Goal: Task Accomplishment & Management: Manage account settings

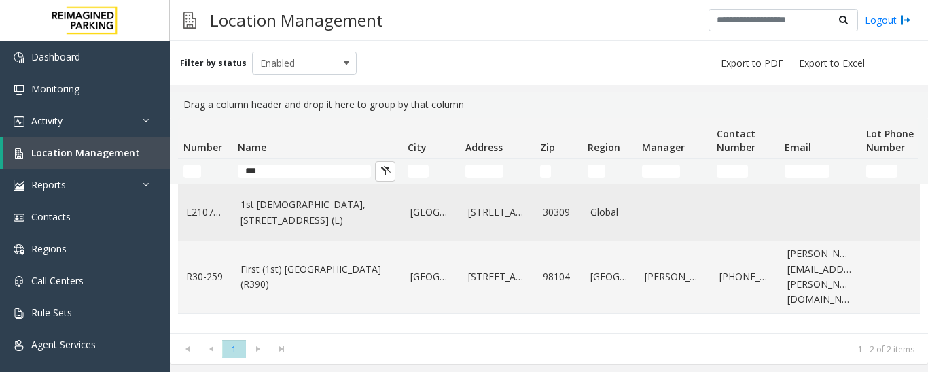
type input "***"
click at [289, 215] on link "1st Presbyterian, 1337 Peachtree St (L)" at bounding box center [316, 212] width 153 height 31
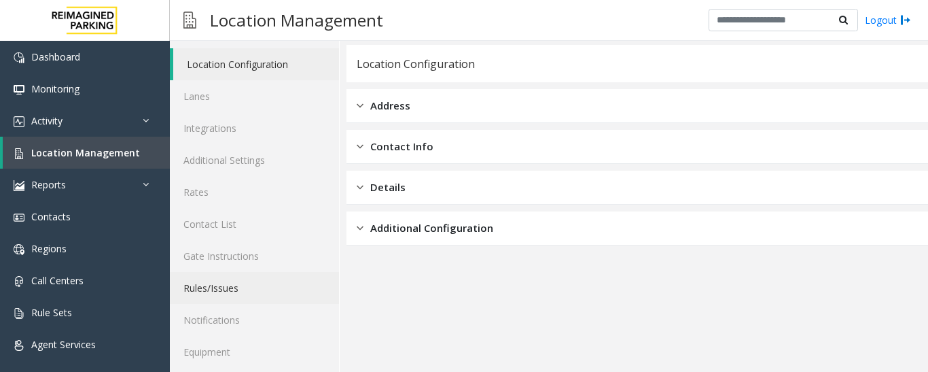
scroll to position [76, 0]
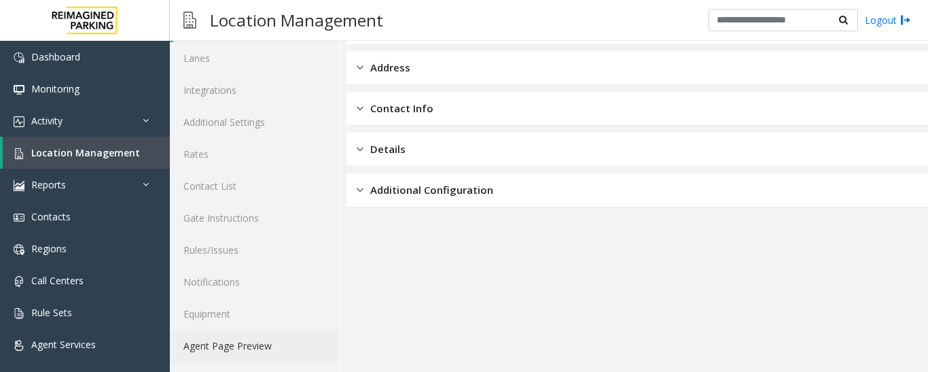
click at [283, 355] on link "Agent Page Preview" at bounding box center [254, 345] width 169 height 32
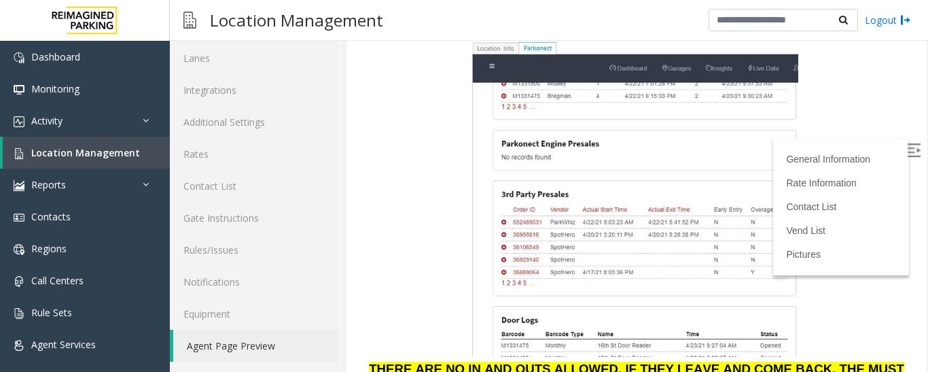
scroll to position [1562, 0]
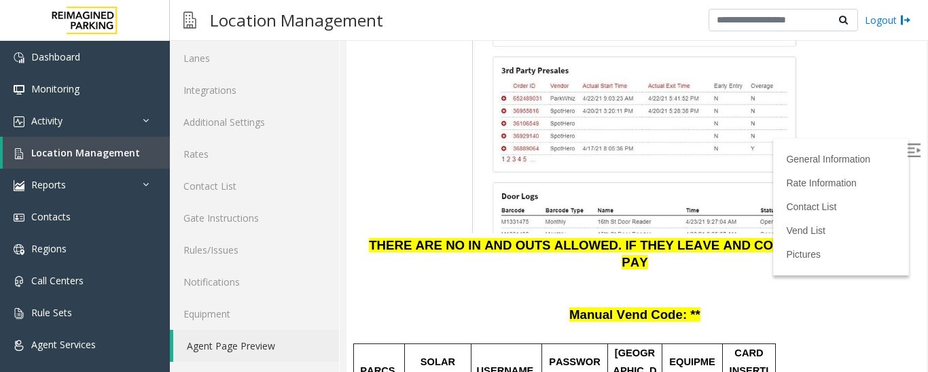
click at [907, 149] on img at bounding box center [914, 150] width 14 height 14
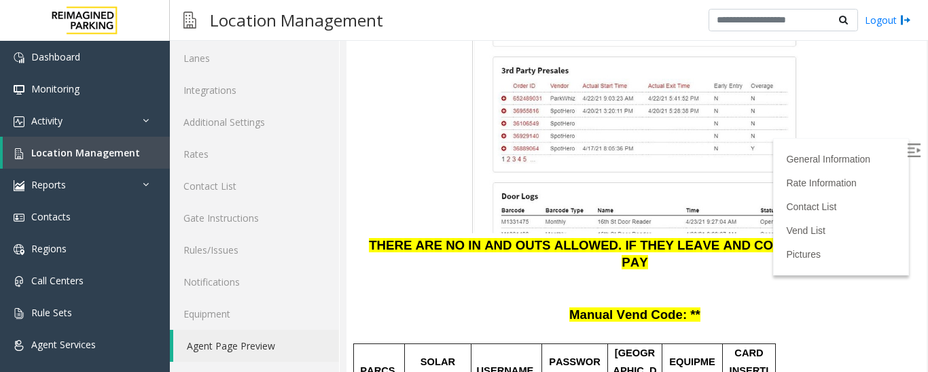
click at [831, 306] on p "Manual Vend Code: **" at bounding box center [637, 315] width 560 height 18
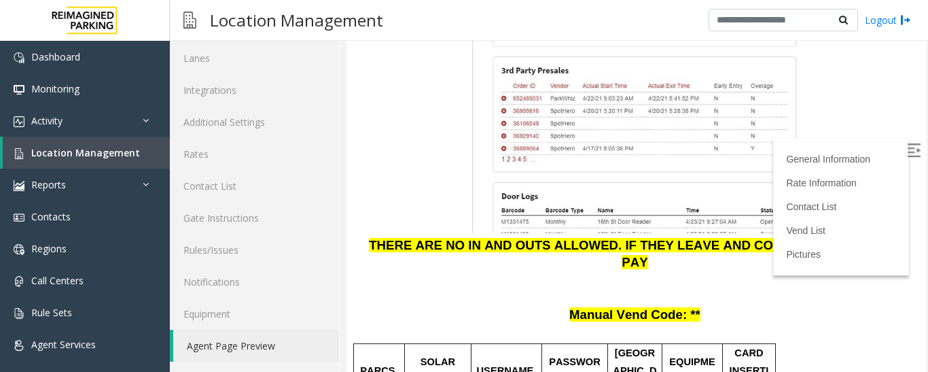
click at [101, 158] on span "Location Management" at bounding box center [85, 152] width 109 height 13
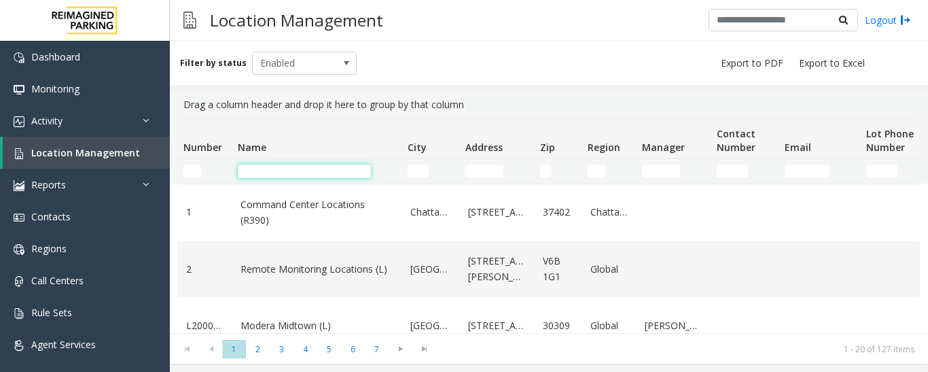
click at [265, 175] on input "Name Filter" at bounding box center [304, 171] width 133 height 14
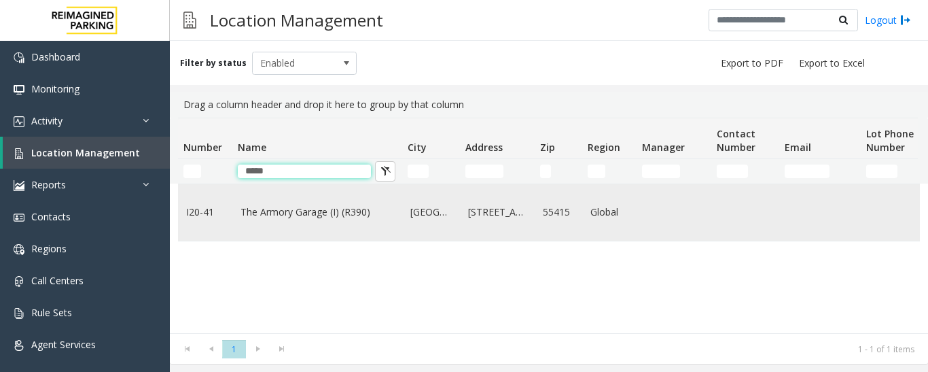
type input "*****"
click at [283, 211] on link "The Armory Garage (I) (R390)" at bounding box center [316, 211] width 153 height 15
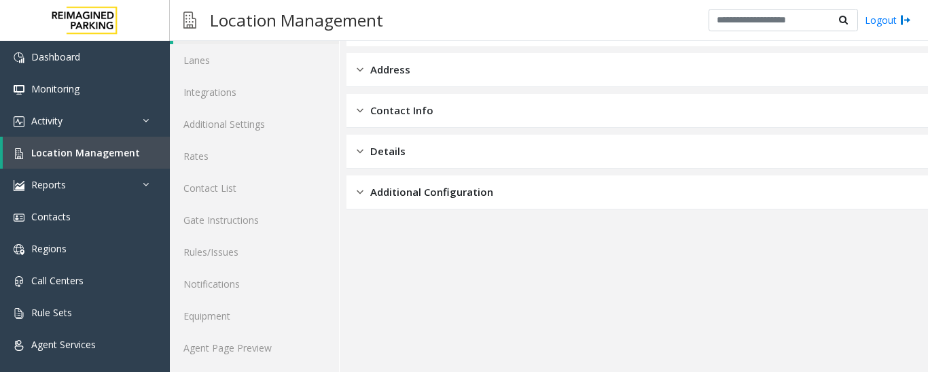
scroll to position [76, 0]
click at [266, 336] on link "Agent Page Preview" at bounding box center [254, 345] width 169 height 32
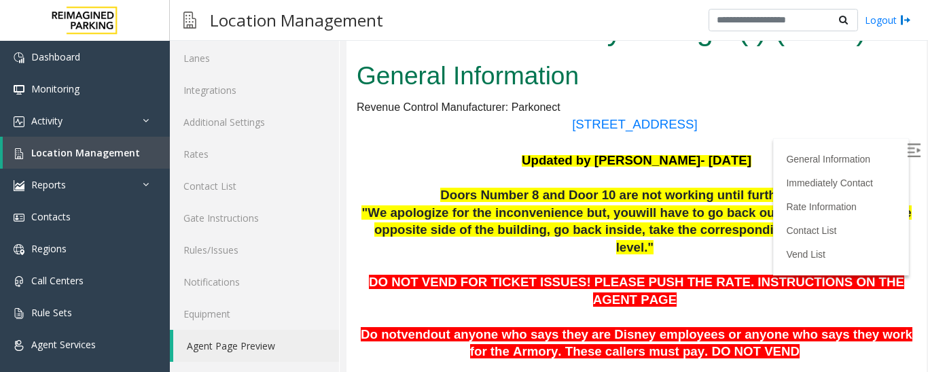
click at [907, 149] on img at bounding box center [914, 150] width 14 height 14
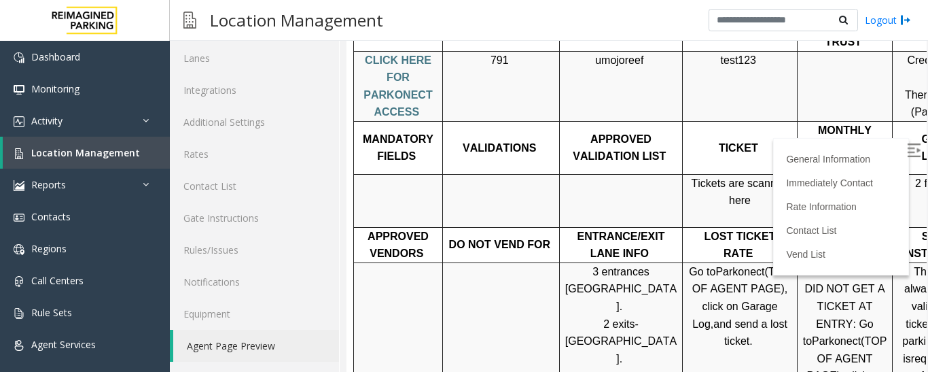
scroll to position [408, 0]
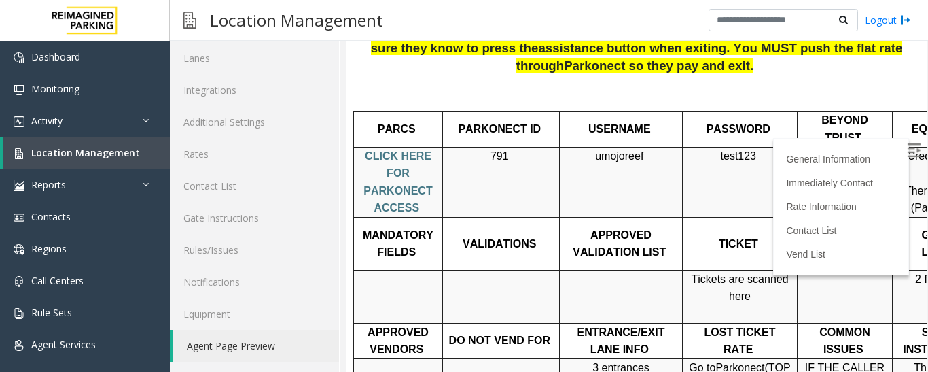
click at [625, 147] on p "umojoreef" at bounding box center [620, 156] width 113 height 18
click at [726, 150] on span "test123" at bounding box center [738, 156] width 35 height 12
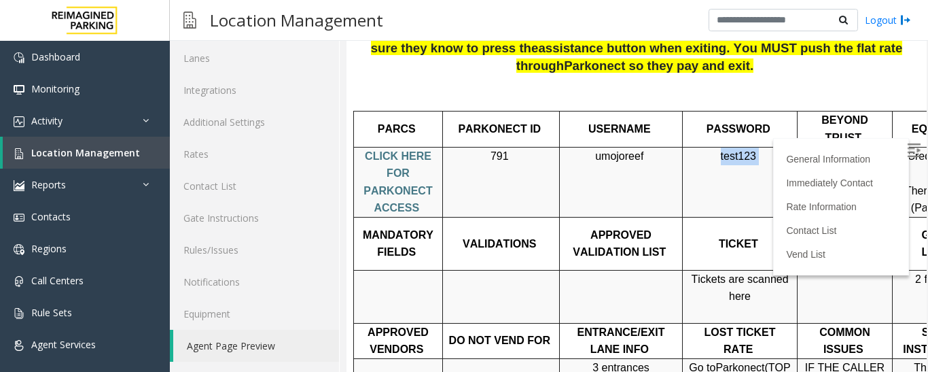
copy p "test123"
click at [117, 162] on link "Location Management" at bounding box center [86, 153] width 167 height 32
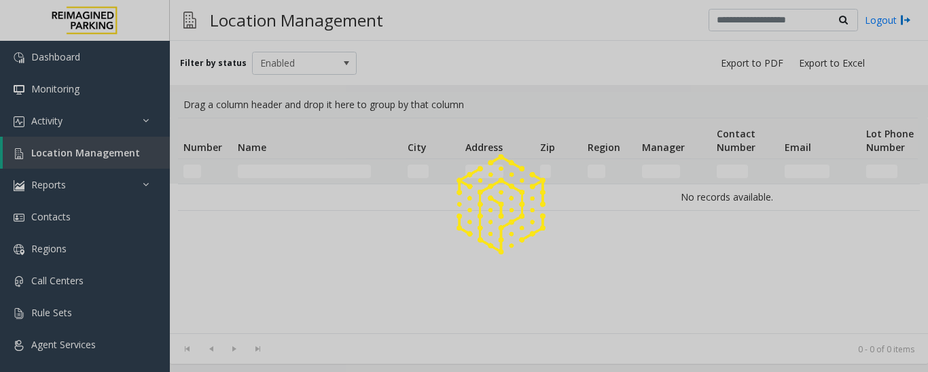
click at [345, 171] on div at bounding box center [464, 186] width 928 height 372
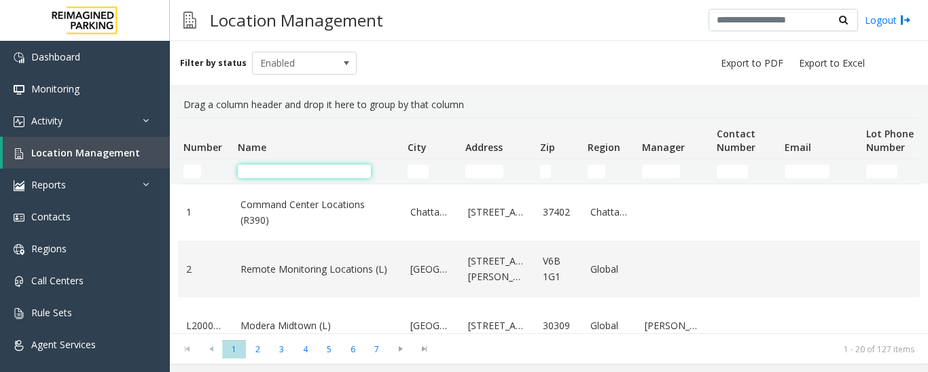
click at [314, 177] on input "Name Filter" at bounding box center [304, 171] width 133 height 14
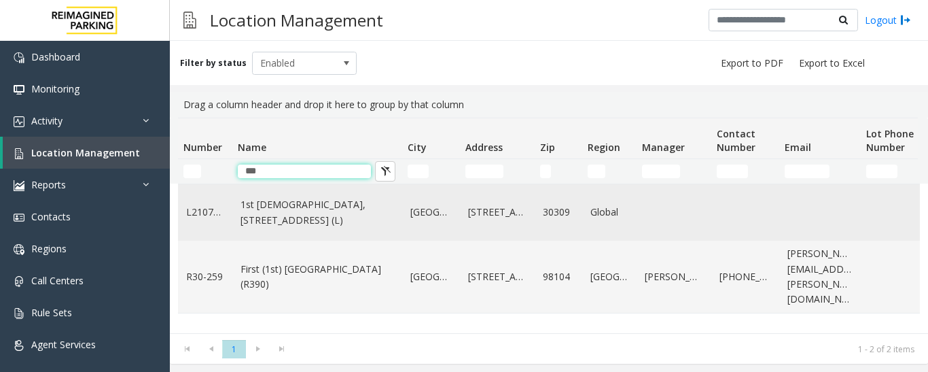
type input "***"
click at [330, 218] on link "1st Presbyterian, 1337 Peachtree St (L)" at bounding box center [316, 212] width 153 height 31
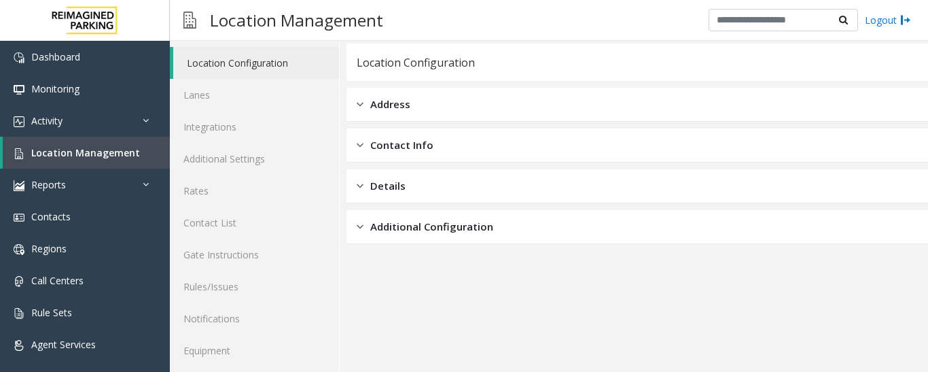
scroll to position [76, 0]
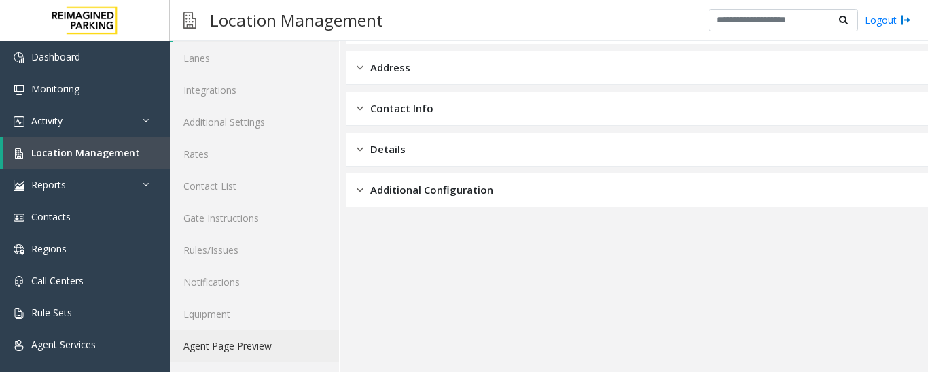
click at [306, 345] on link "Agent Page Preview" at bounding box center [254, 345] width 169 height 32
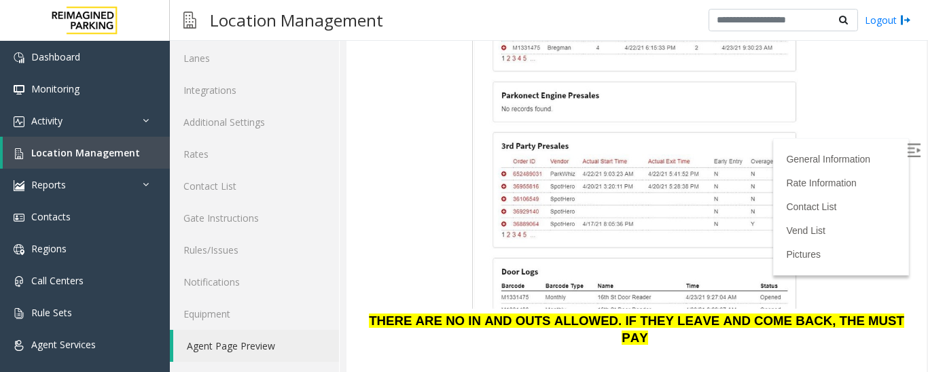
scroll to position [1630, 0]
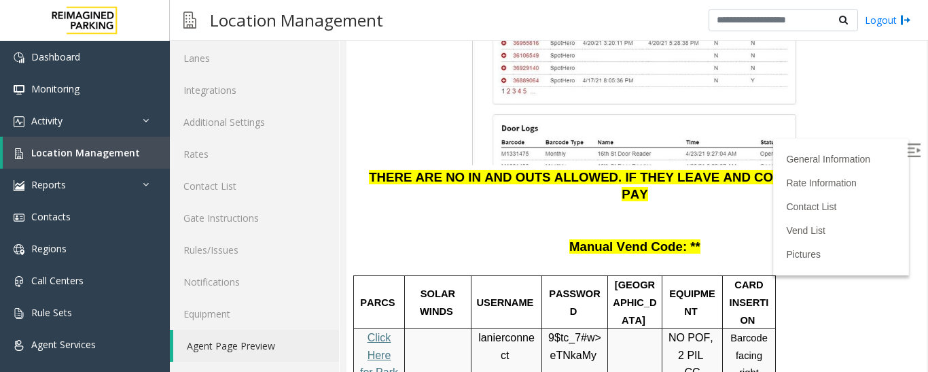
click at [518, 331] on span "lanierconnect" at bounding box center [506, 346] width 56 height 30
click at [556, 349] on span "eTNkaMy" at bounding box center [573, 355] width 46 height 12
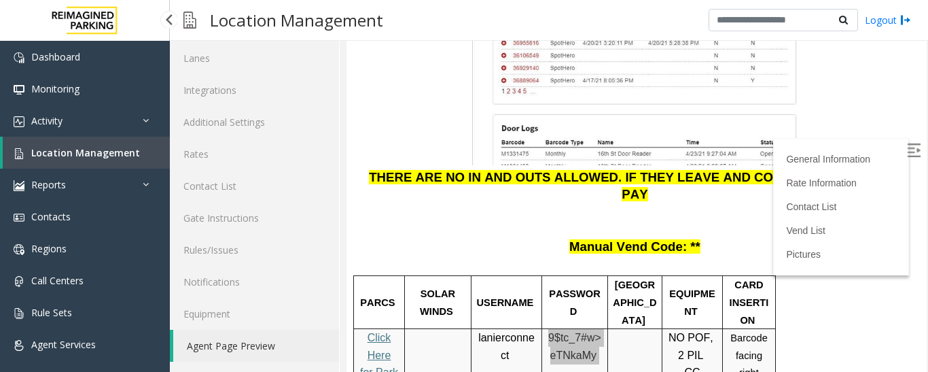
click at [129, 159] on link "Location Management" at bounding box center [86, 153] width 167 height 32
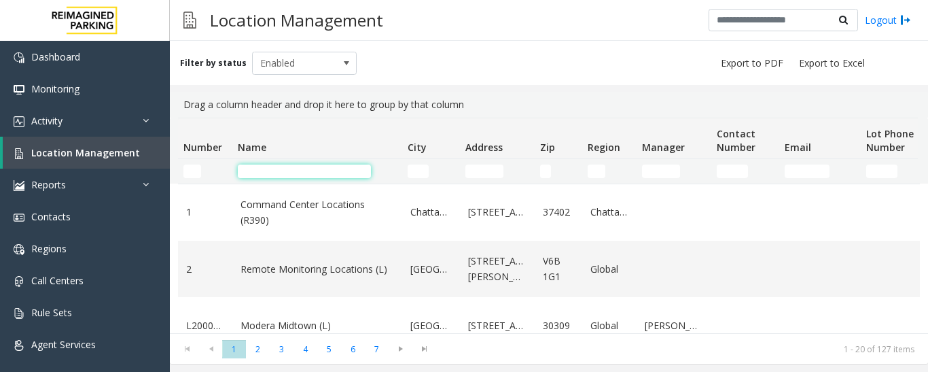
click at [257, 171] on input "Name Filter" at bounding box center [304, 171] width 133 height 14
click at [272, 172] on input "Name Filter" at bounding box center [304, 171] width 133 height 14
type input "*"
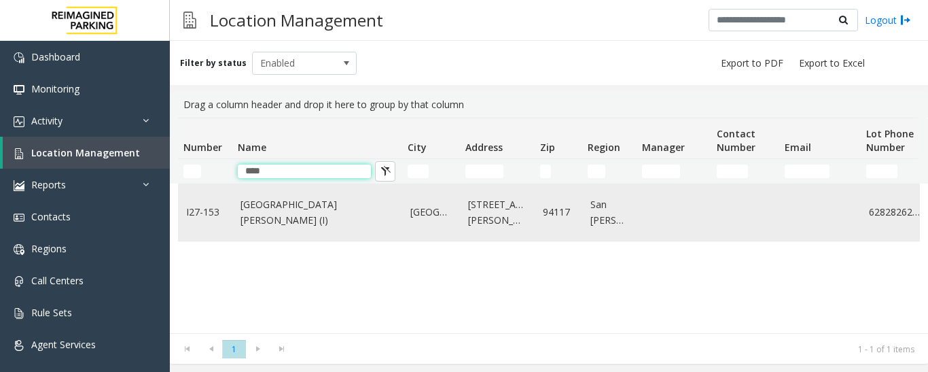
type input "****"
click at [255, 224] on td "St. Mary Medical Center (I)" at bounding box center [317, 212] width 170 height 56
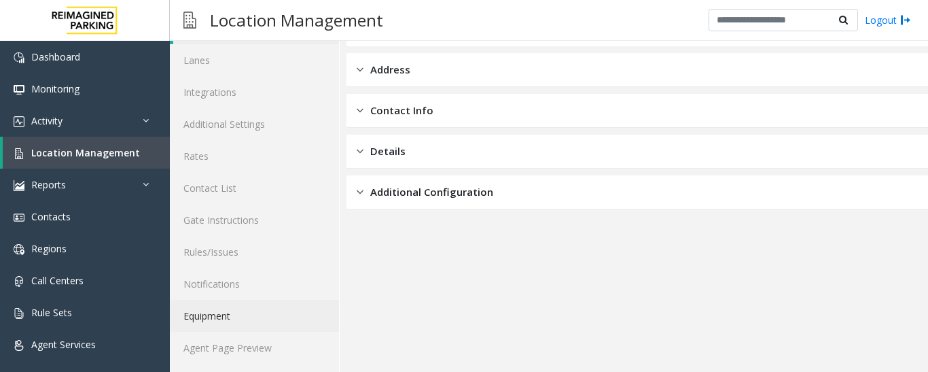
scroll to position [76, 0]
click at [273, 346] on link "Agent Page Preview" at bounding box center [254, 345] width 169 height 32
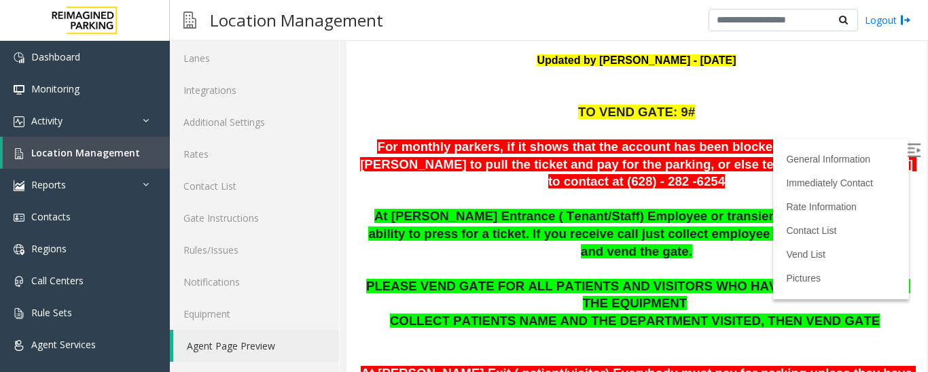
scroll to position [1, 0]
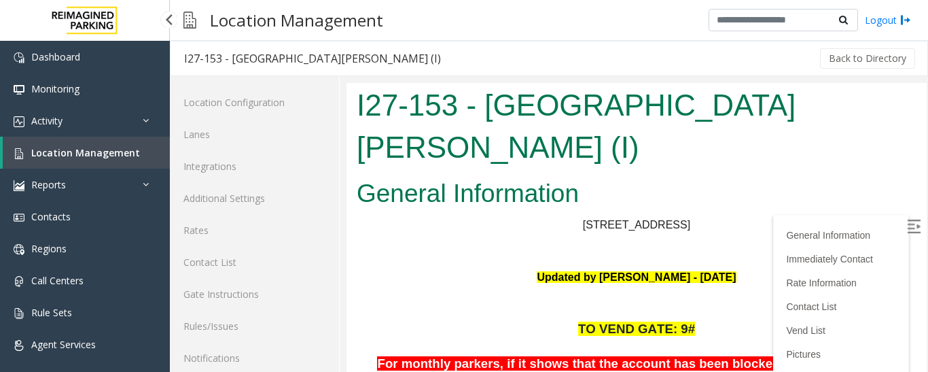
scroll to position [76, 0]
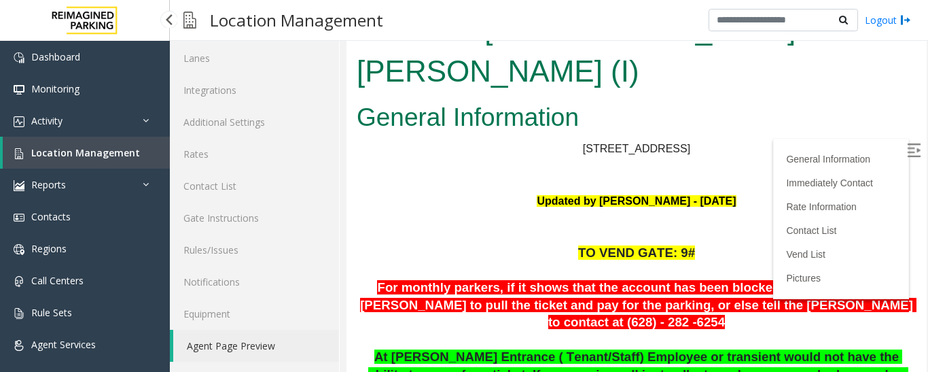
click at [98, 162] on link "Location Management" at bounding box center [86, 153] width 167 height 32
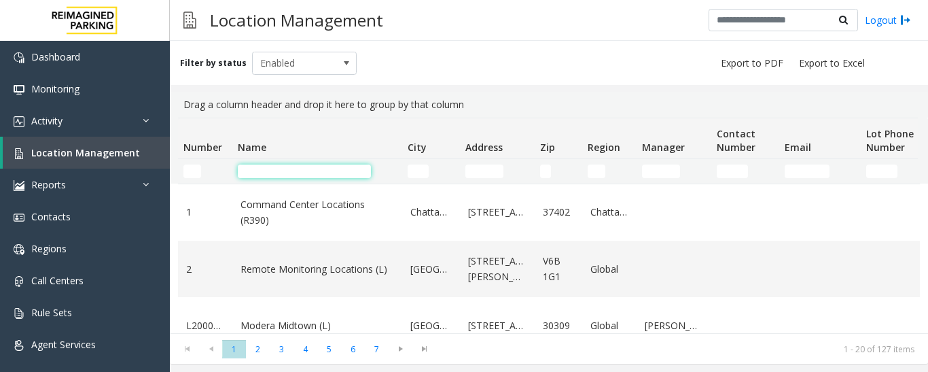
click at [325, 176] on input "Name Filter" at bounding box center [304, 171] width 133 height 14
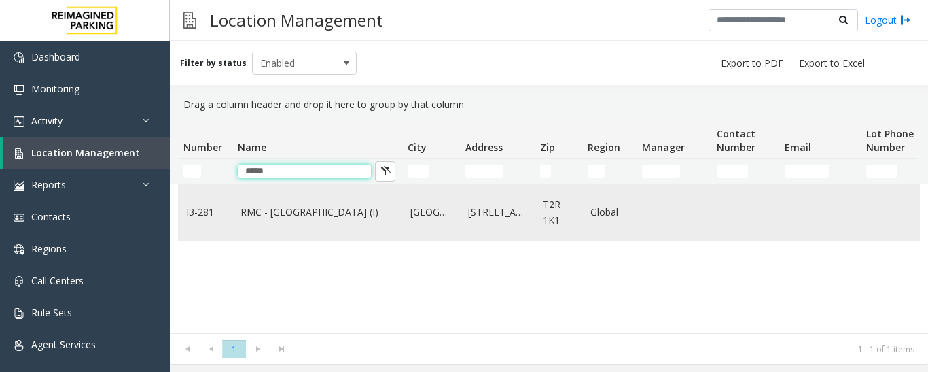
type input "*****"
click at [310, 211] on link "RMC - Mount Royal Village (I)" at bounding box center [316, 211] width 153 height 15
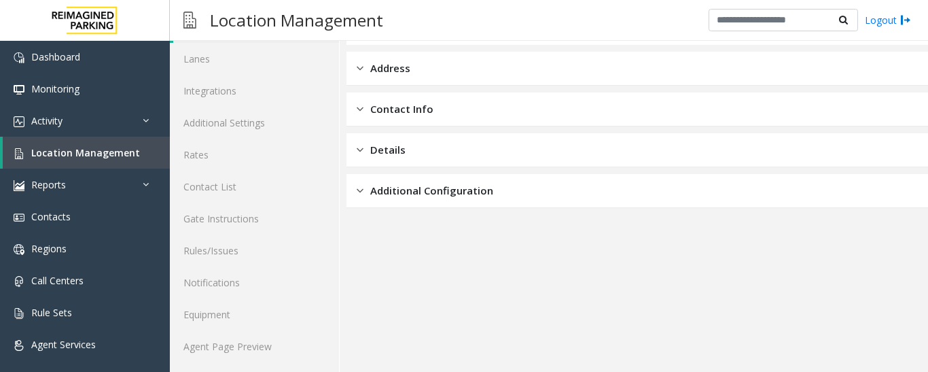
scroll to position [76, 0]
click at [260, 351] on link "Agent Page Preview" at bounding box center [254, 345] width 169 height 32
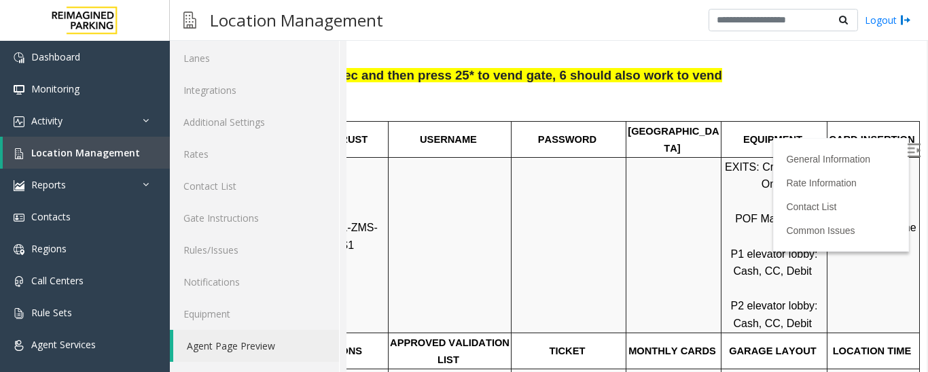
scroll to position [136, 0]
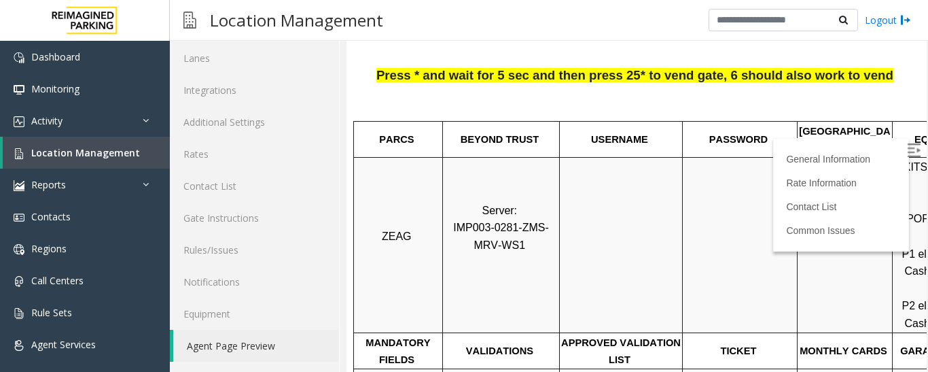
click at [907, 146] on img at bounding box center [914, 150] width 14 height 14
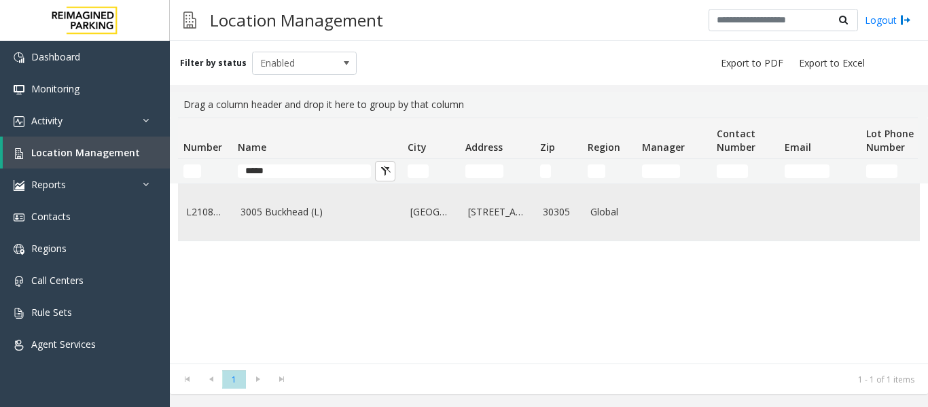
type input "****"
click at [291, 198] on td "3005 Buckhead (L)" at bounding box center [317, 212] width 170 height 56
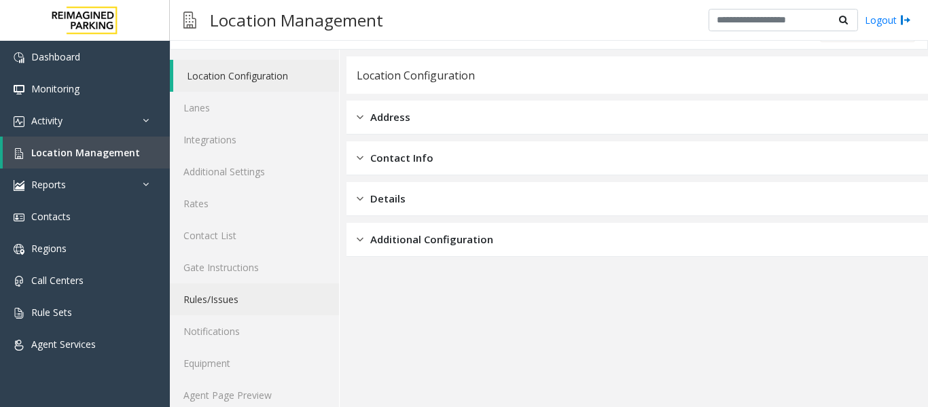
scroll to position [41, 0]
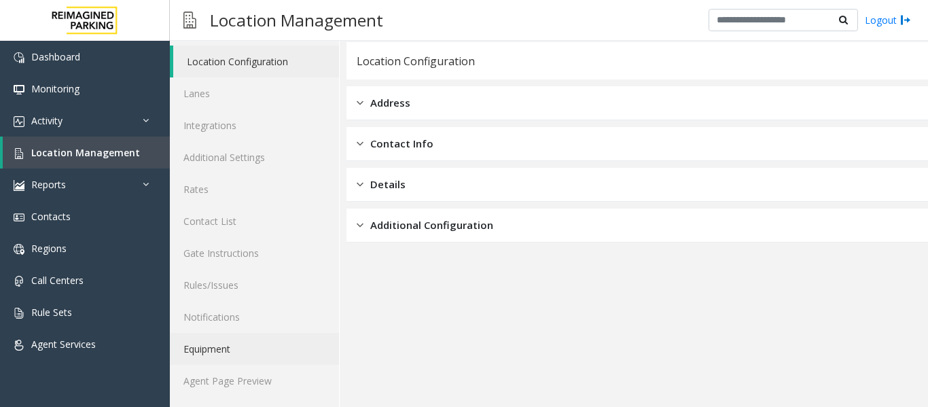
click at [270, 364] on link "Equipment" at bounding box center [254, 349] width 169 height 32
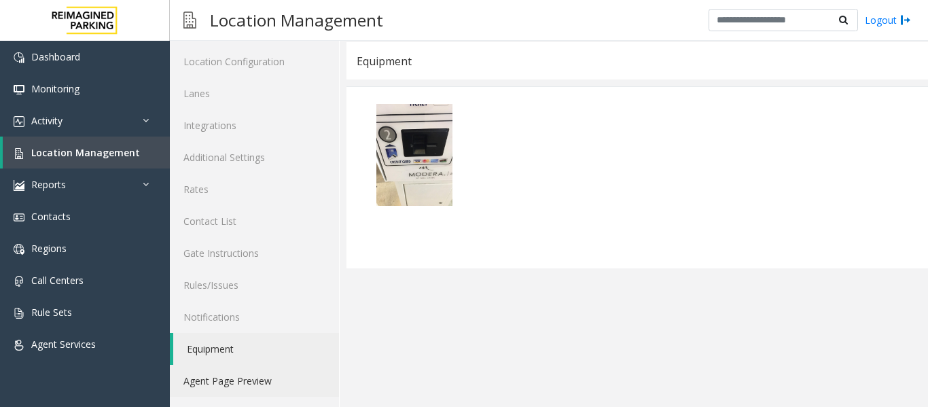
click at [271, 376] on link "Agent Page Preview" at bounding box center [254, 381] width 169 height 32
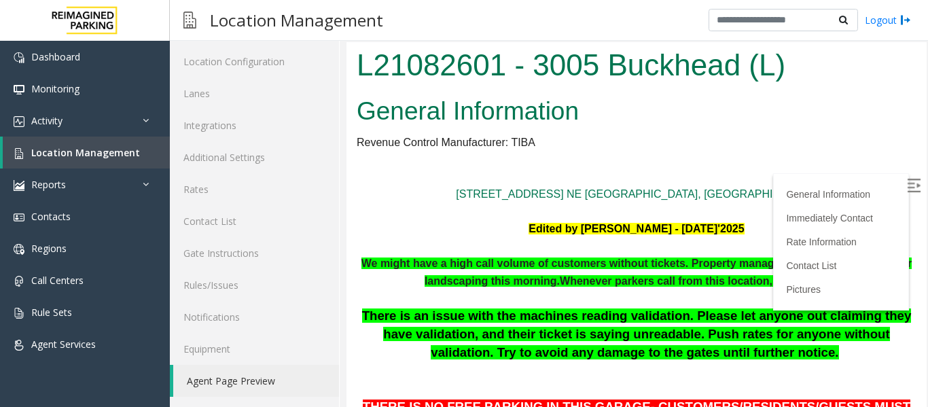
scroll to position [136, 0]
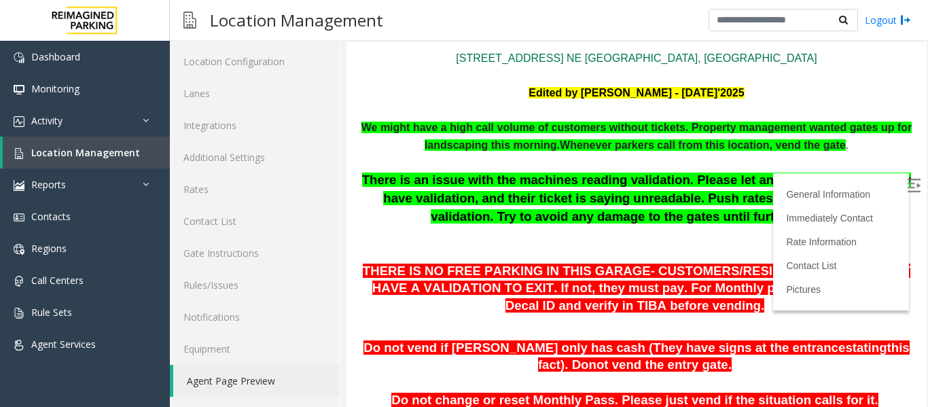
click at [907, 188] on img at bounding box center [914, 186] width 14 height 14
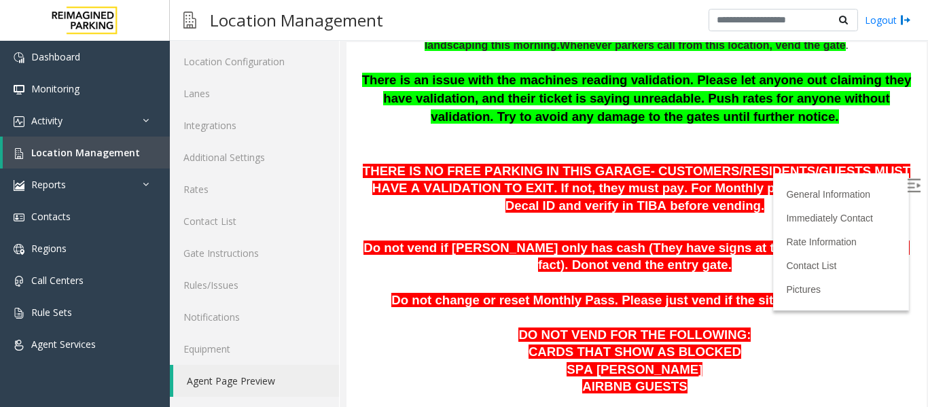
scroll to position [272, 0]
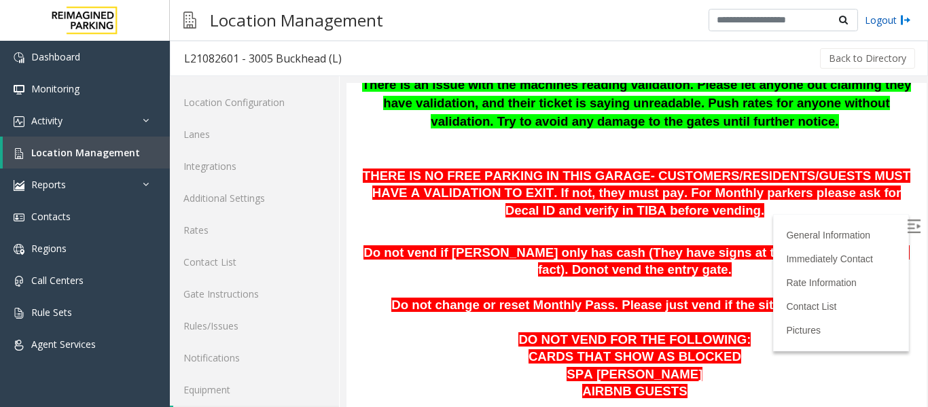
scroll to position [41, 0]
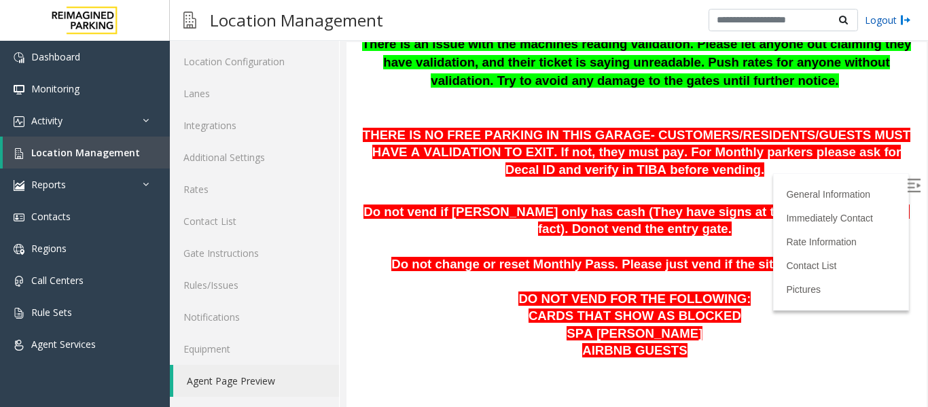
click at [901, 18] on img at bounding box center [905, 20] width 11 height 14
